Goal: Check status: Check status

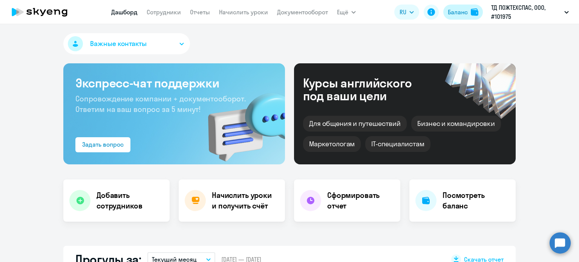
click at [468, 12] on button "Баланс" at bounding box center [464, 12] width 40 height 15
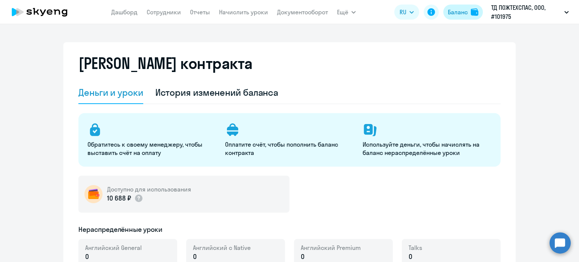
select select "english_adult_not_native_speaker"
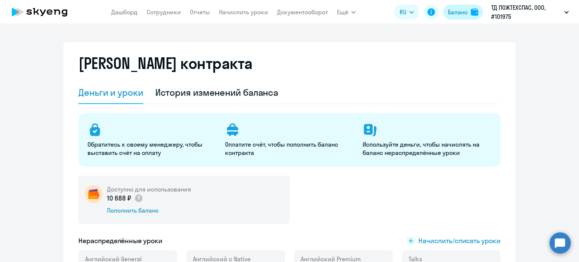
click at [469, 10] on button "Баланс" at bounding box center [464, 12] width 40 height 15
click at [289, 11] on link "Документооборот" at bounding box center [302, 12] width 51 height 8
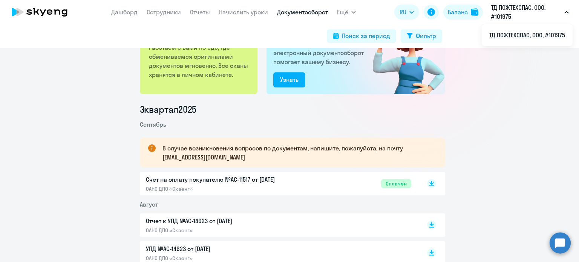
scroll to position [38, 0]
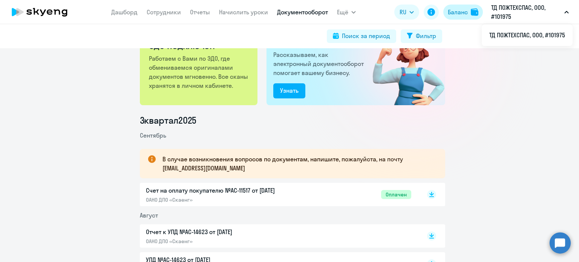
click at [451, 8] on div "Баланс" at bounding box center [458, 12] width 20 height 9
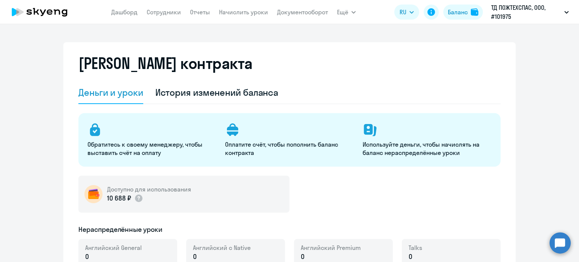
select select "english_adult_not_native_speaker"
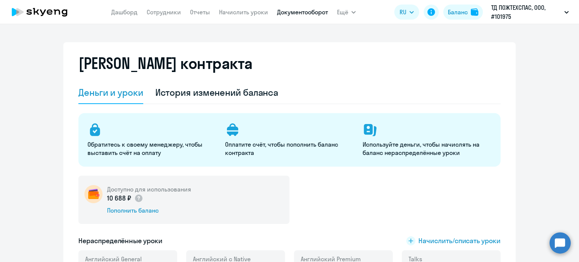
click at [320, 11] on link "Документооборот" at bounding box center [302, 12] width 51 height 8
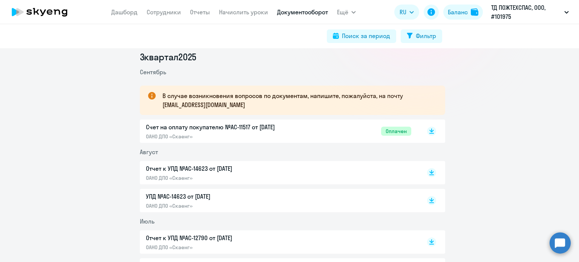
scroll to position [113, 0]
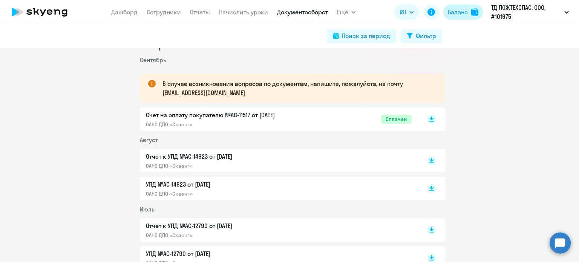
click at [471, 13] on button "Баланс" at bounding box center [464, 12] width 40 height 15
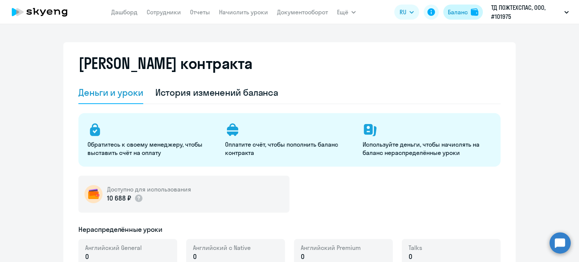
select select "english_adult_not_native_speaker"
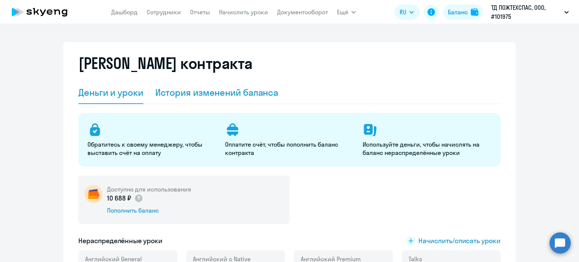
click at [232, 89] on div "История изменений баланса" at bounding box center [216, 92] width 123 height 12
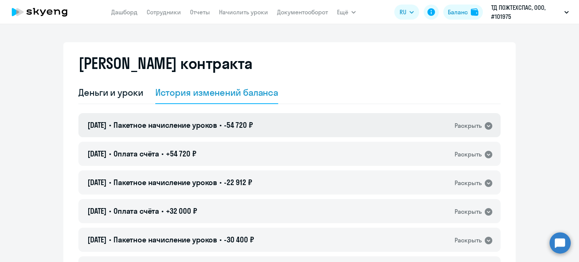
click at [484, 124] on icon at bounding box center [488, 125] width 9 height 9
